Goal: Task Accomplishment & Management: Manage account settings

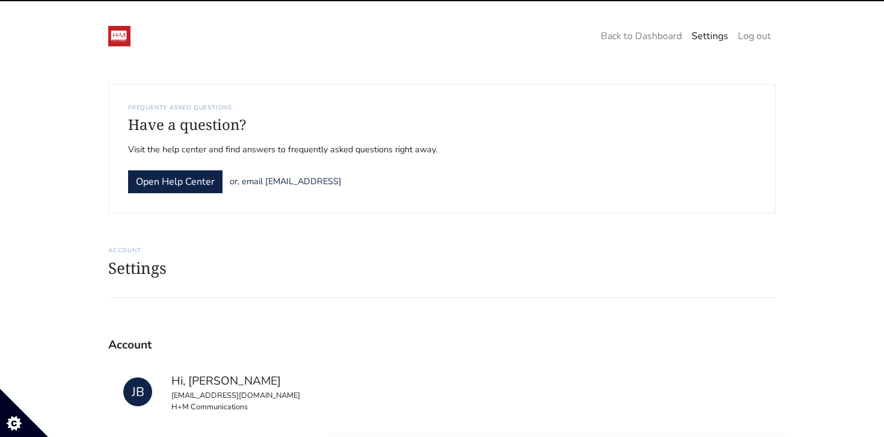
click at [121, 38] on img at bounding box center [119, 36] width 22 height 20
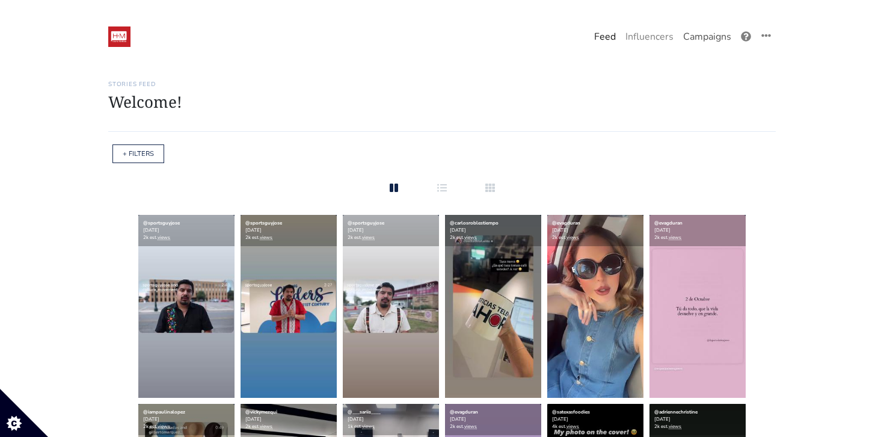
click at [693, 35] on link "Campaigns" at bounding box center [708, 37] width 58 height 24
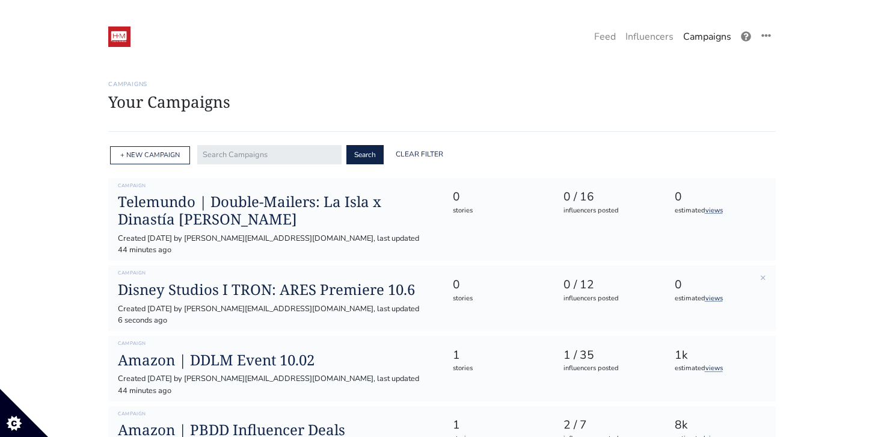
scroll to position [8, 0]
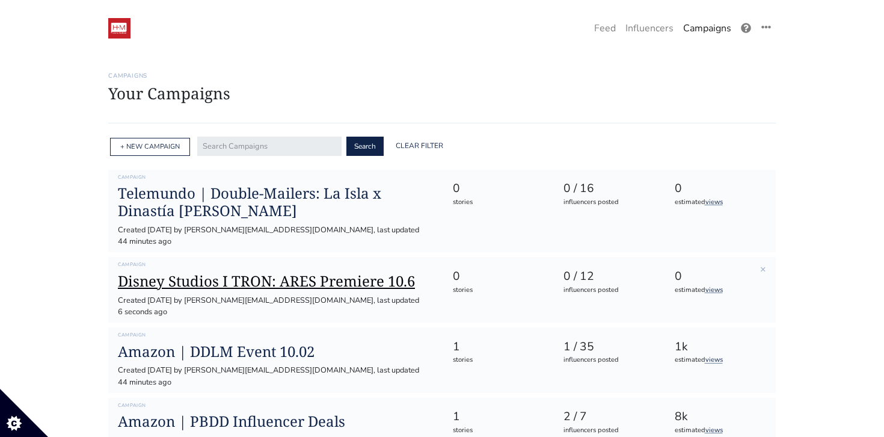
click at [268, 273] on h1 "Disney Studios I TRON: ARES Premiere 10.6" at bounding box center [275, 281] width 315 height 17
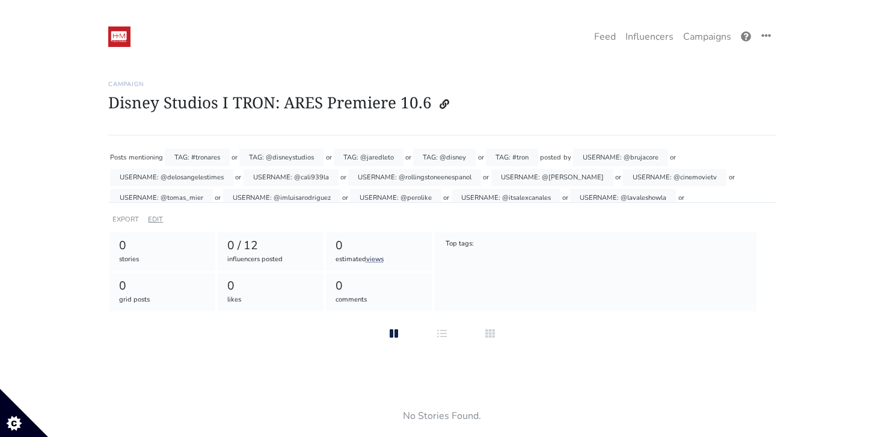
click at [155, 219] on link "EDIT" at bounding box center [155, 219] width 15 height 9
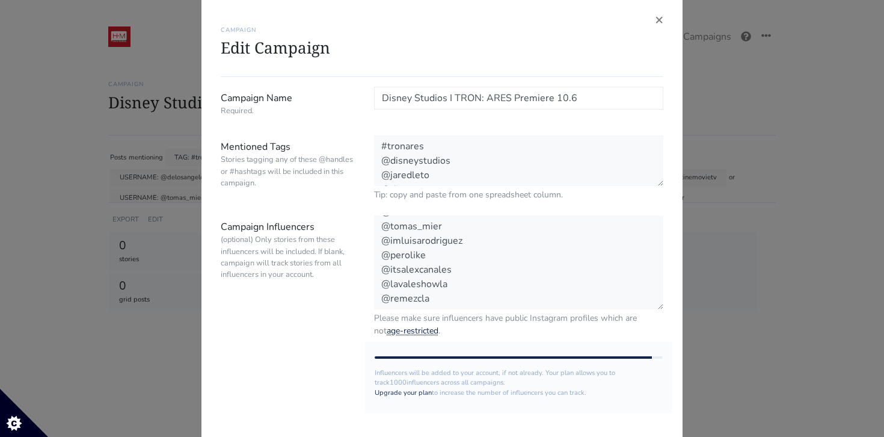
scroll to position [45, 0]
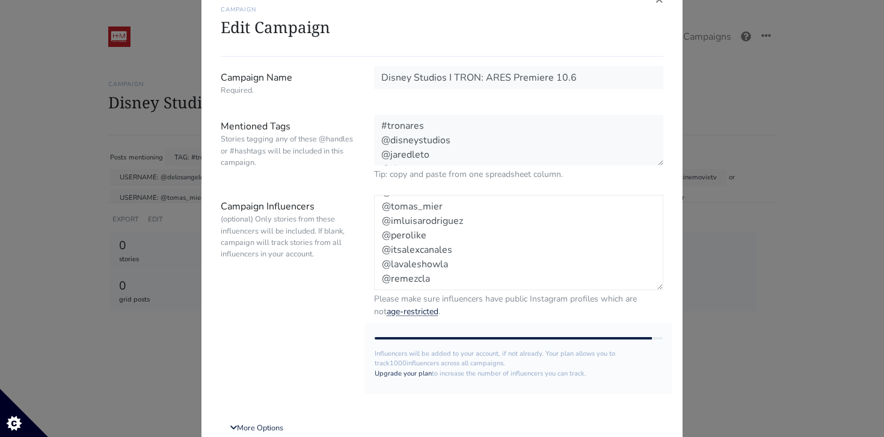
click at [454, 275] on textarea "@brujacore @delosangelestimes @cali939la @rollingstoneenespanol @jeanettehndz @…" at bounding box center [518, 242] width 289 height 95
paste textarea "IG: @matcrackz / TT: @matcrackz IG: @diegovnoboa / TT: @diegovnoboa IG: @nixsta…"
drag, startPoint x: 397, startPoint y: 254, endPoint x: 372, endPoint y: 254, distance: 24.7
click at [372, 254] on div "@brujacore @delosangelestimes @cali939la @rollingstoneenespanol @jeanettehndz @…" at bounding box center [518, 256] width 307 height 123
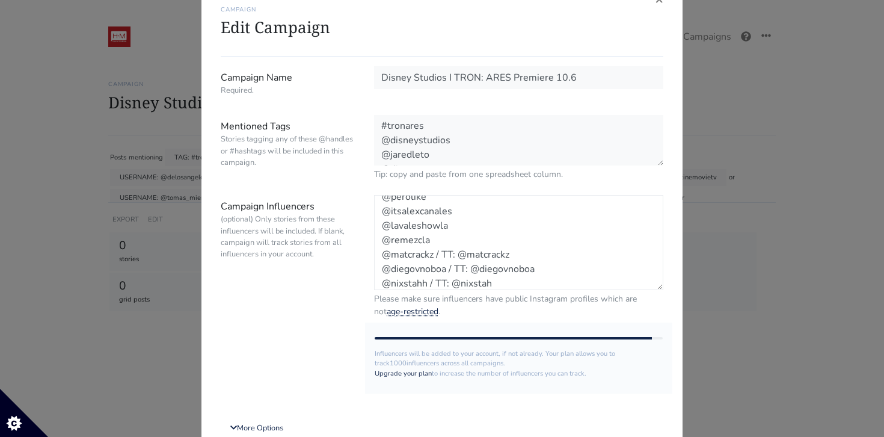
drag, startPoint x: 522, startPoint y: 262, endPoint x: 531, endPoint y: 272, distance: 13.2
click at [531, 272] on textarea "@brujacore @delosangelestimes @cali939la @rollingstoneenespanol @jeanettehndz @…" at bounding box center [518, 242] width 289 height 95
click at [540, 270] on textarea "@brujacore @delosangelestimes @cali939la @rollingstoneenespanol @jeanettehndz @…" at bounding box center [518, 242] width 289 height 95
drag, startPoint x: 540, startPoint y: 270, endPoint x: 451, endPoint y: 270, distance: 89.0
click at [451, 270] on textarea "@brujacore @delosangelestimes @cali939la @rollingstoneenespanol @jeanettehndz @…" at bounding box center [518, 242] width 289 height 95
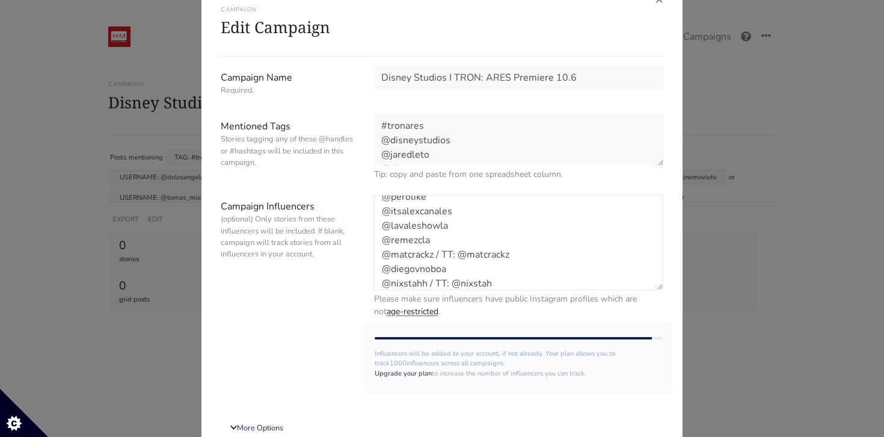
drag, startPoint x: 516, startPoint y: 283, endPoint x: 429, endPoint y: 282, distance: 86.6
click at [429, 282] on textarea "@brujacore @delosangelestimes @cali939la @rollingstoneenespanol @jeanettehndz @…" at bounding box center [518, 242] width 289 height 95
drag, startPoint x: 522, startPoint y: 251, endPoint x: 438, endPoint y: 253, distance: 84.2
click at [437, 253] on textarea "@brujacore @delosangelestimes @cali939la @rollingstoneenespanol @jeanettehndz @…" at bounding box center [518, 242] width 289 height 95
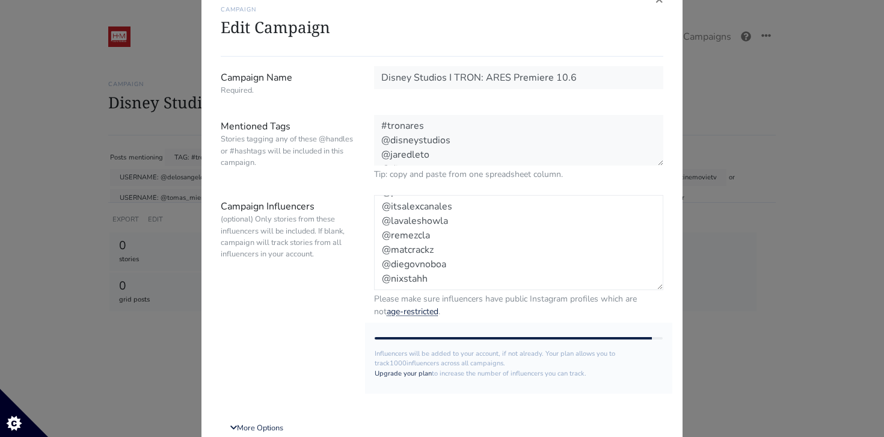
drag, startPoint x: 442, startPoint y: 276, endPoint x: 380, endPoint y: 255, distance: 65.4
click at [380, 255] on textarea "@brujacore @delosangelestimes @cali939la @rollingstoneenespanol @jeanettehndz @…" at bounding box center [518, 242] width 289 height 95
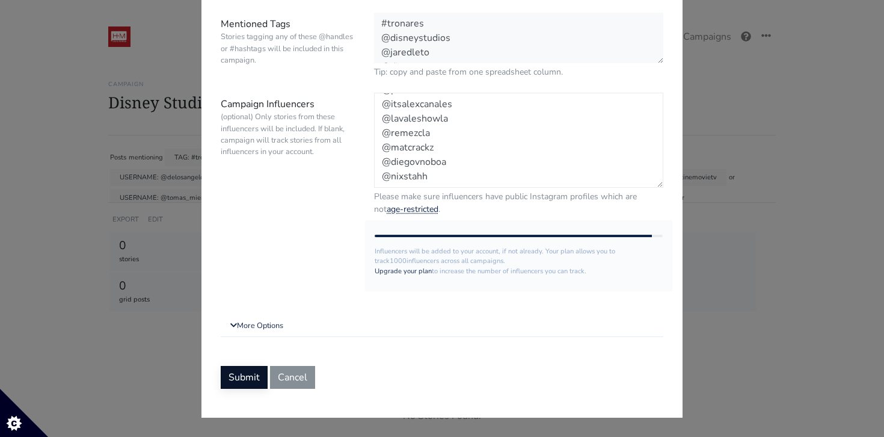
type textarea "@brujacore @delosangelestimes @cali939la @rollingstoneenespanol @jeanettehndz @…"
click at [250, 374] on button "Submit" at bounding box center [244, 377] width 47 height 23
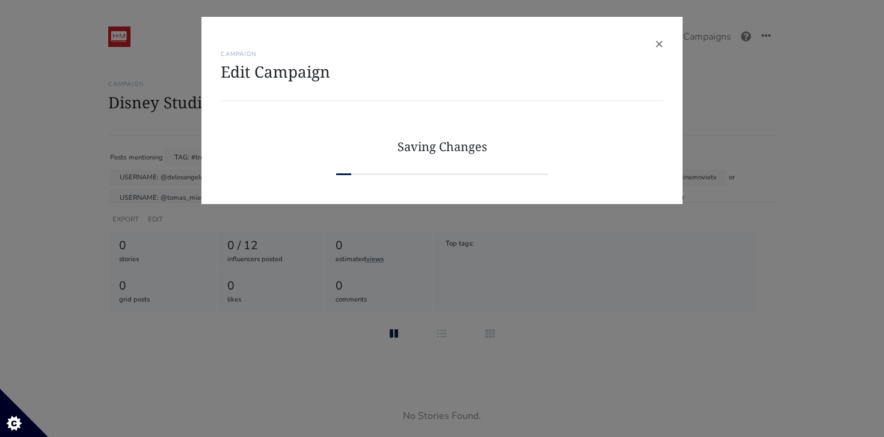
scroll to position [0, 0]
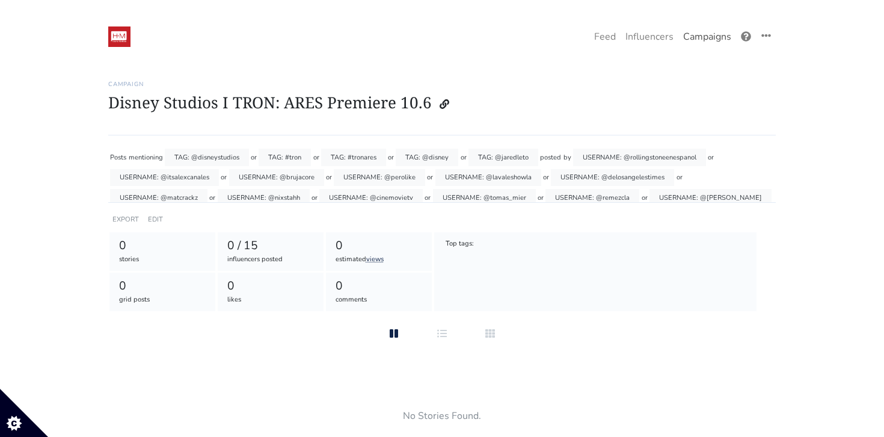
click at [686, 36] on link "Campaigns" at bounding box center [708, 37] width 58 height 24
